Goal: Find contact information: Find contact information

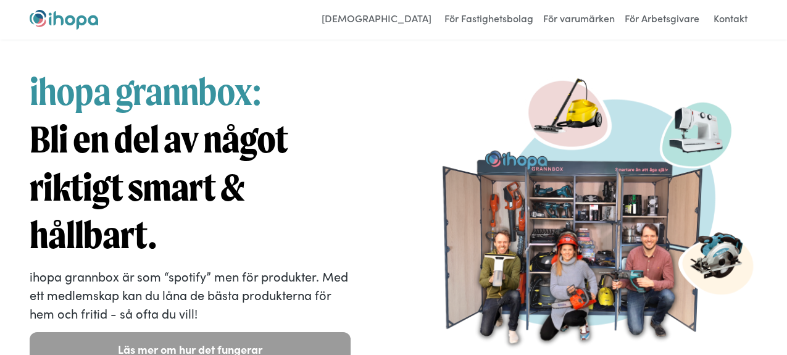
click at [70, 20] on img "home" at bounding box center [64, 20] width 69 height 20
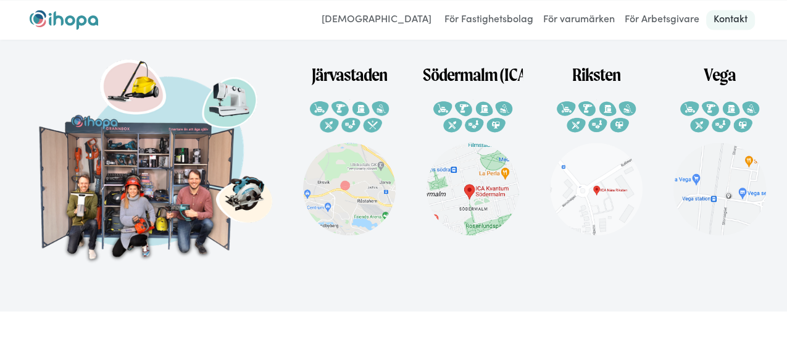
click at [726, 21] on link "Kontakt" at bounding box center [730, 20] width 49 height 20
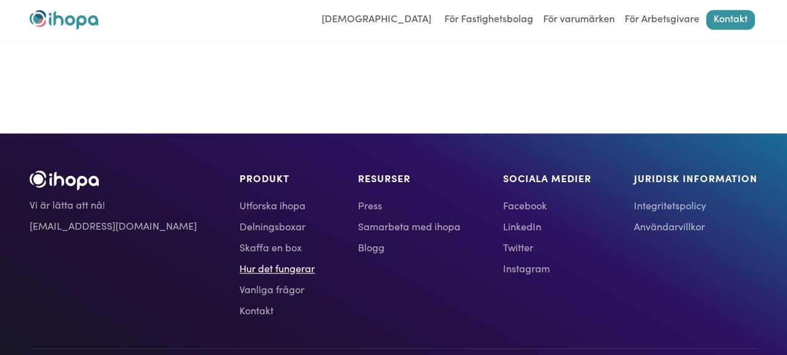
scroll to position [1092, 0]
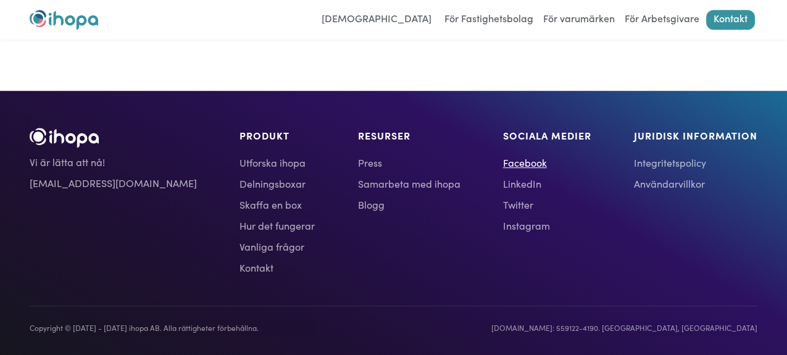
click at [503, 159] on link "Facebook" at bounding box center [547, 162] width 88 height 15
click at [503, 220] on link "Instagram" at bounding box center [547, 225] width 88 height 15
click at [503, 202] on link "Twitter" at bounding box center [547, 204] width 88 height 15
